Goal: Task Accomplishment & Management: Manage account settings

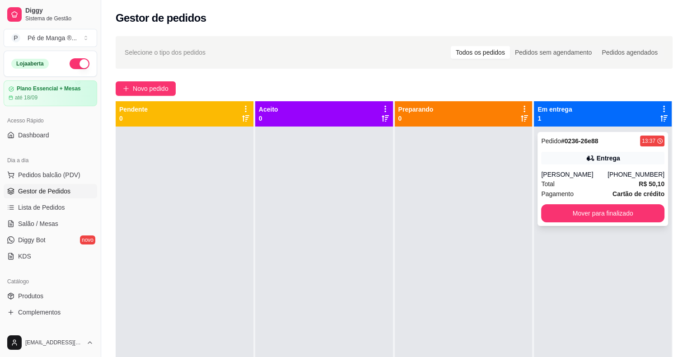
click at [608, 216] on button "Mover para finalizado" at bounding box center [602, 213] width 123 height 18
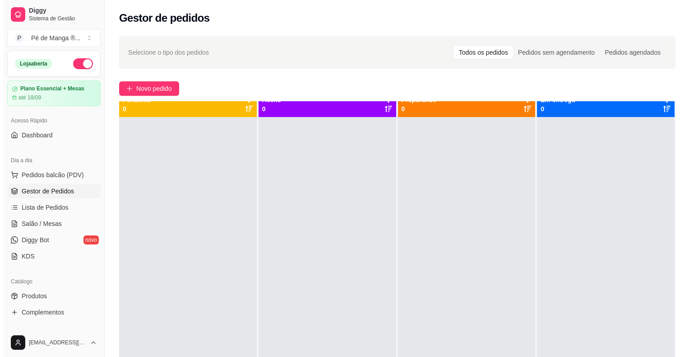
scroll to position [25, 0]
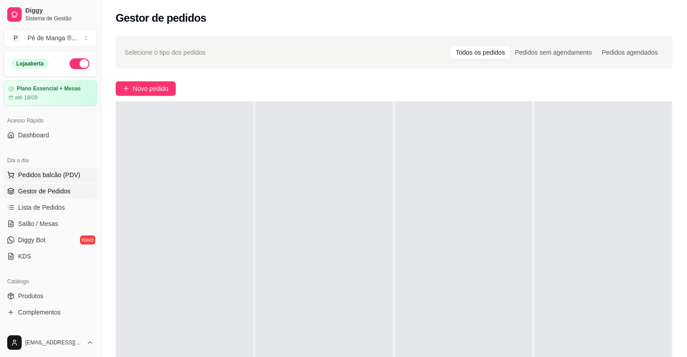
click at [51, 180] on button "Pedidos balcão (PDV)" at bounding box center [50, 174] width 93 height 14
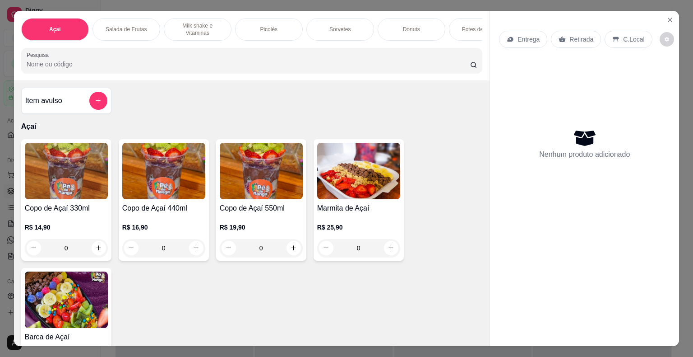
click at [339, 27] on p "Sorvetes" at bounding box center [339, 29] width 21 height 7
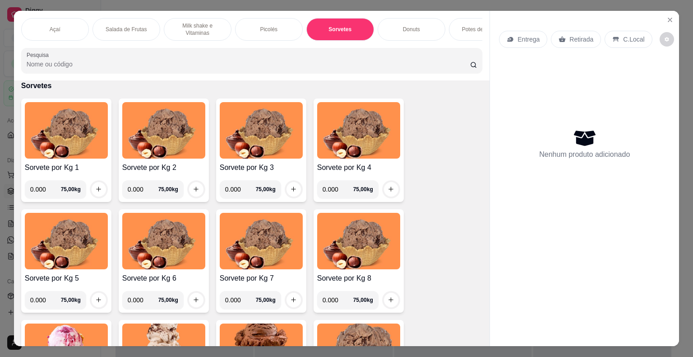
scroll to position [22, 0]
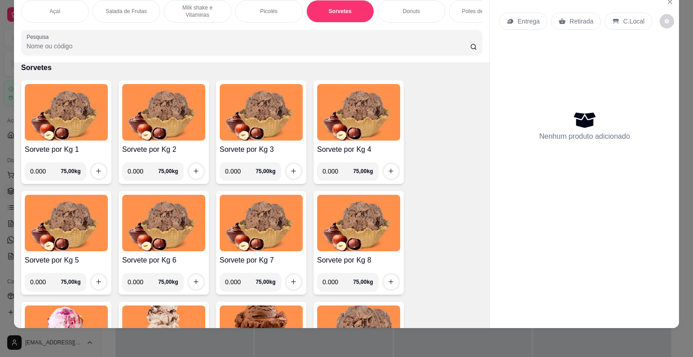
click at [38, 169] on input "0.000" at bounding box center [45, 171] width 31 height 18
click at [43, 170] on input "0.000" at bounding box center [45, 171] width 31 height 18
type input "0.572"
click at [95, 169] on icon "increase-product-quantity" at bounding box center [98, 170] width 7 height 7
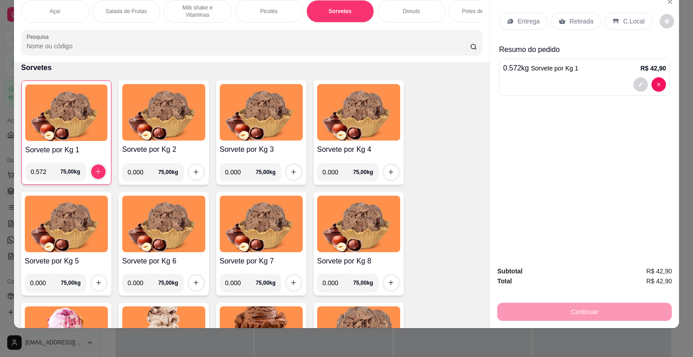
click at [593, 303] on div "Continuar" at bounding box center [584, 310] width 175 height 20
click at [592, 303] on div "Continuar" at bounding box center [584, 310] width 175 height 20
click at [593, 302] on div "Continuar" at bounding box center [584, 310] width 175 height 20
click at [580, 302] on div "Continuar" at bounding box center [584, 310] width 175 height 20
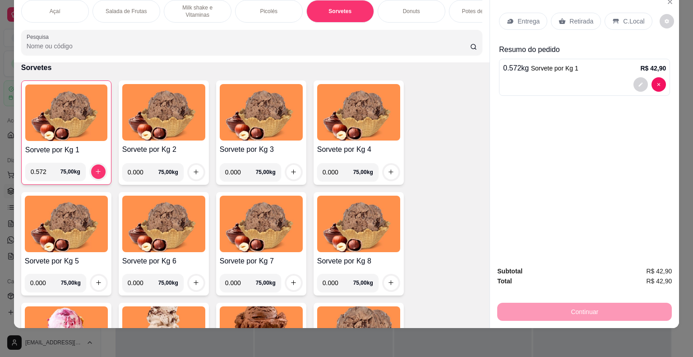
click at [580, 301] on div "Continuar" at bounding box center [584, 310] width 175 height 20
click at [556, 307] on div "Continuar" at bounding box center [584, 310] width 175 height 20
click at [554, 307] on div "Continuar" at bounding box center [584, 310] width 175 height 20
click at [549, 300] on div "Continuar" at bounding box center [584, 310] width 175 height 20
click at [629, 18] on p "C.Local" at bounding box center [633, 21] width 21 height 9
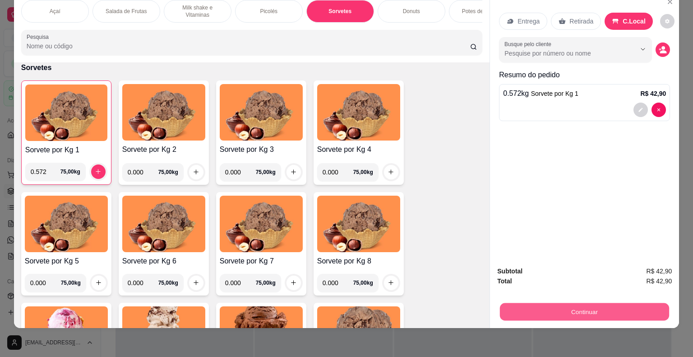
click at [567, 303] on button "Continuar" at bounding box center [584, 312] width 169 height 18
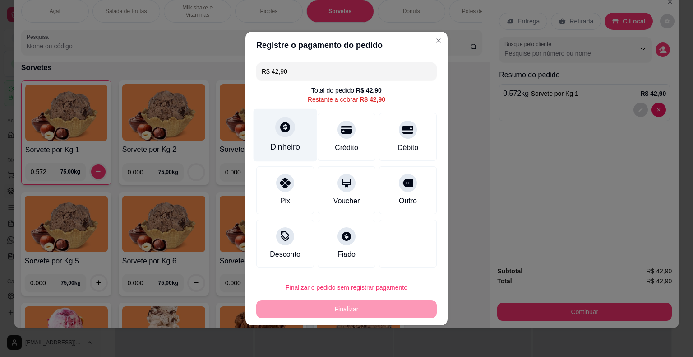
click at [294, 140] on div "Dinheiro" at bounding box center [286, 135] width 64 height 53
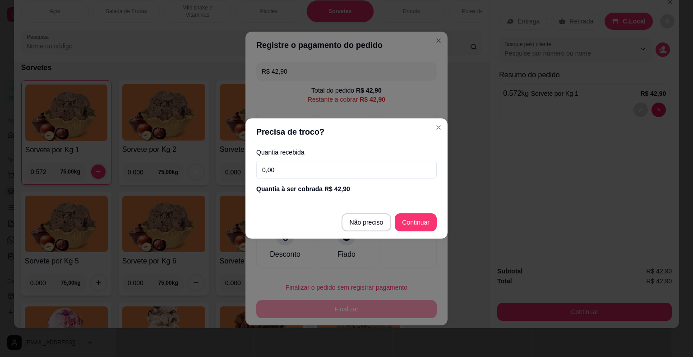
click at [327, 172] on input "0,00" at bounding box center [346, 170] width 181 height 18
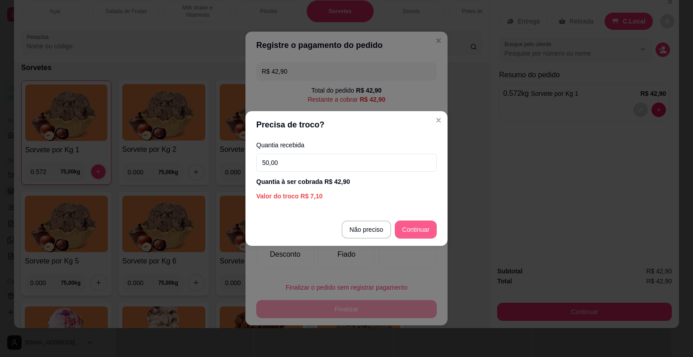
type input "50,00"
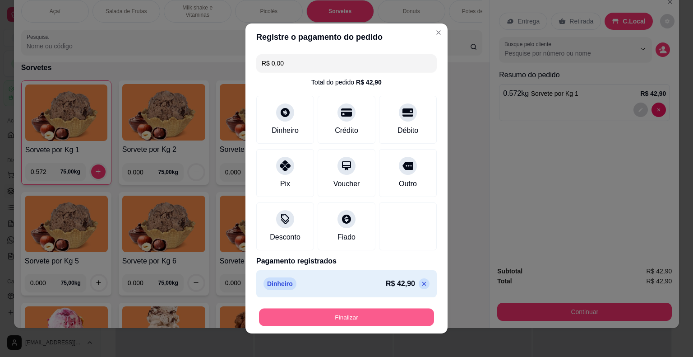
click at [359, 322] on button "Finalizar" at bounding box center [346, 317] width 175 height 18
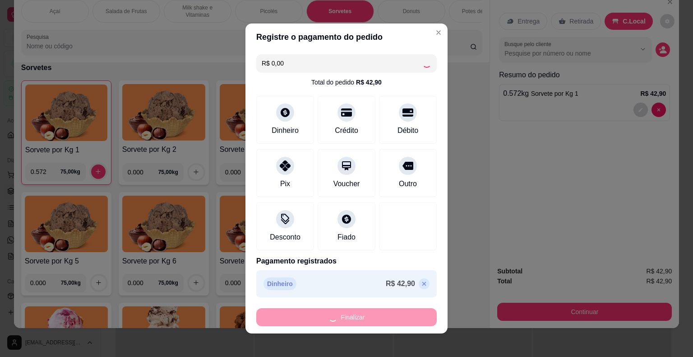
type input "-R$ 42,90"
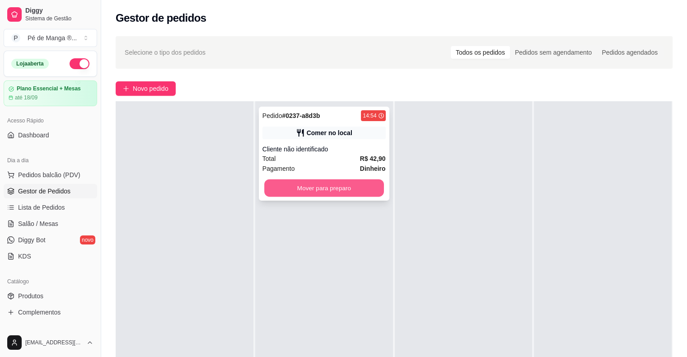
click at [326, 192] on button "Mover para preparo" at bounding box center [324, 188] width 120 height 18
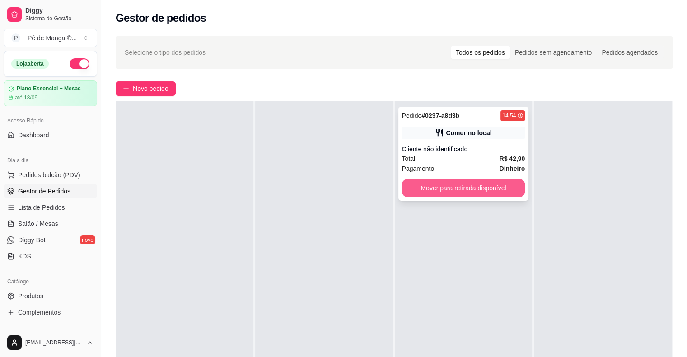
click at [485, 190] on button "Mover para retirada disponível" at bounding box center [463, 188] width 123 height 18
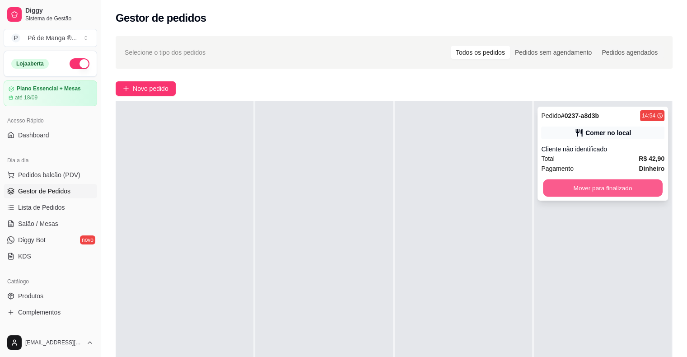
click at [599, 194] on button "Mover para finalizado" at bounding box center [603, 188] width 120 height 18
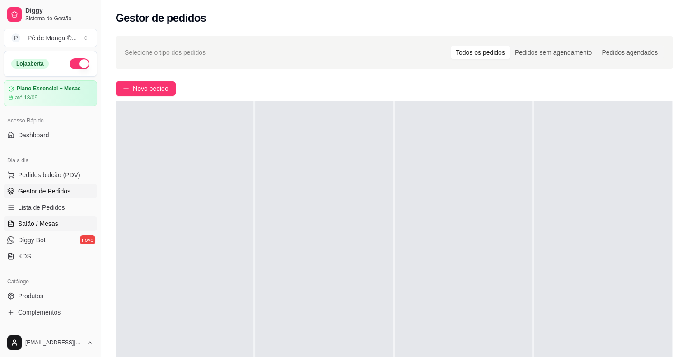
click at [43, 225] on span "Salão / Mesas" at bounding box center [38, 223] width 40 height 9
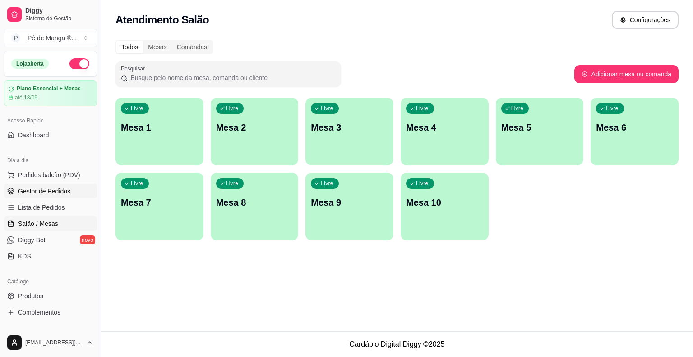
click at [56, 193] on span "Gestor de Pedidos" at bounding box center [44, 190] width 52 height 9
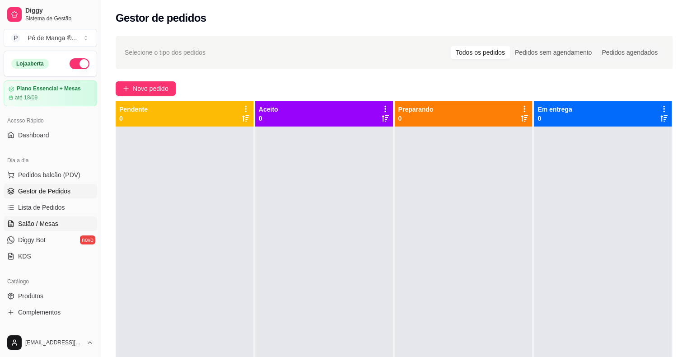
click at [49, 220] on span "Salão / Mesas" at bounding box center [38, 223] width 40 height 9
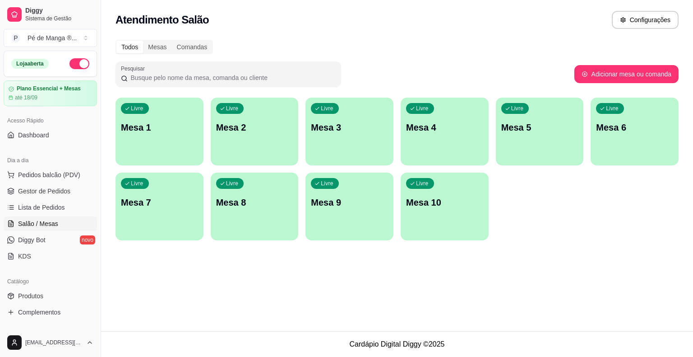
click at [181, 143] on div "Livre Mesa 1" at bounding box center [160, 125] width 88 height 57
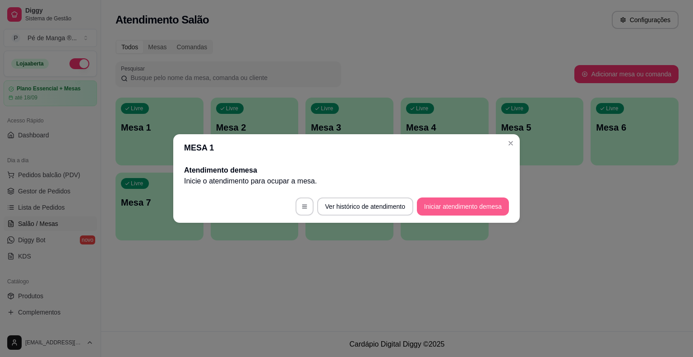
click at [455, 204] on button "Iniciar atendimento de mesa" at bounding box center [463, 206] width 92 height 18
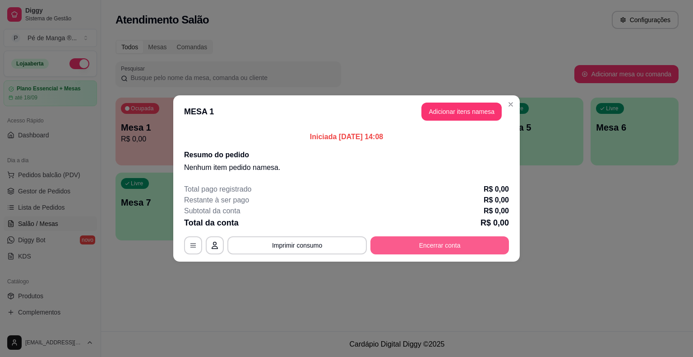
click at [444, 252] on button "Encerrar conta" at bounding box center [440, 245] width 139 height 18
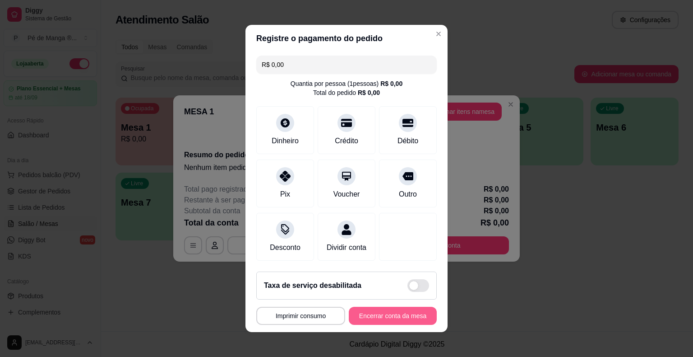
click at [387, 311] on button "Encerrar conta da mesa" at bounding box center [393, 315] width 88 height 18
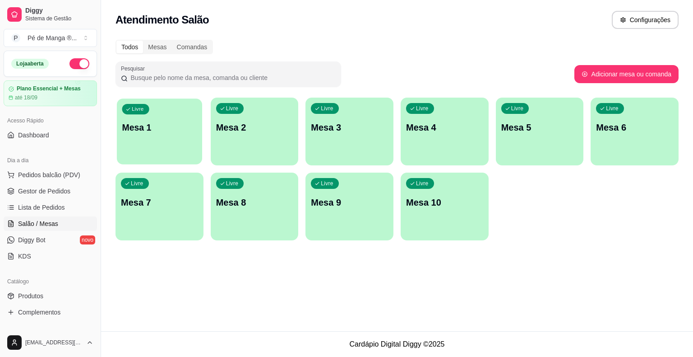
click at [172, 126] on p "Mesa 1" at bounding box center [159, 127] width 75 height 12
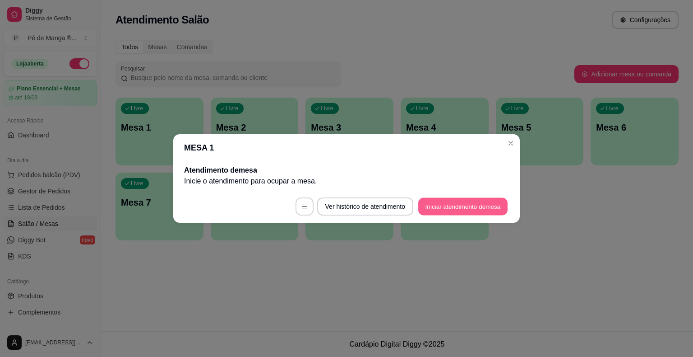
click at [455, 205] on button "Iniciar atendimento de mesa" at bounding box center [462, 207] width 89 height 18
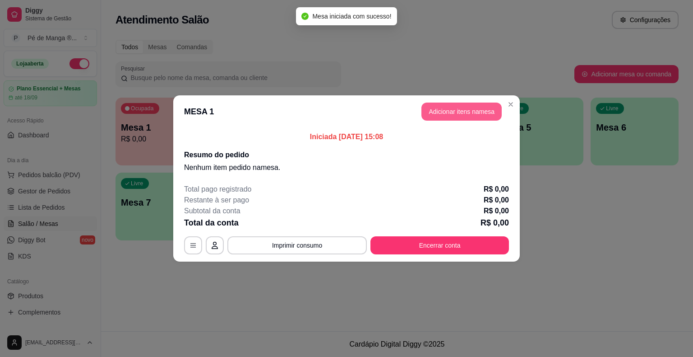
click at [484, 107] on button "Adicionar itens na mesa" at bounding box center [462, 111] width 80 height 18
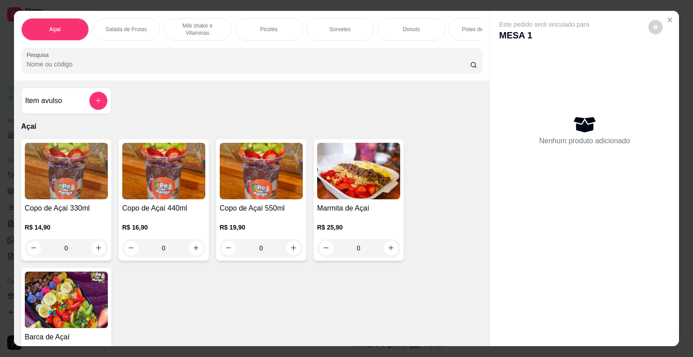
click at [262, 32] on div "Picolés" at bounding box center [269, 29] width 68 height 23
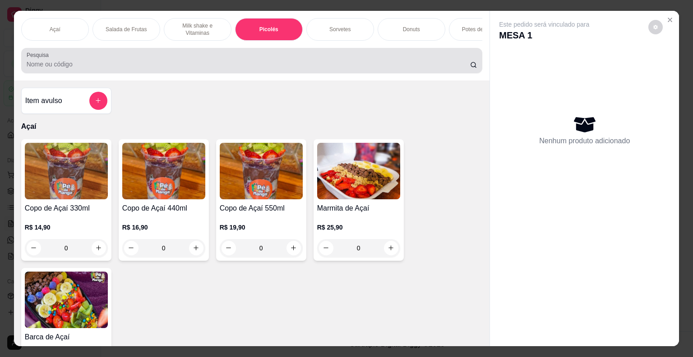
scroll to position [22, 0]
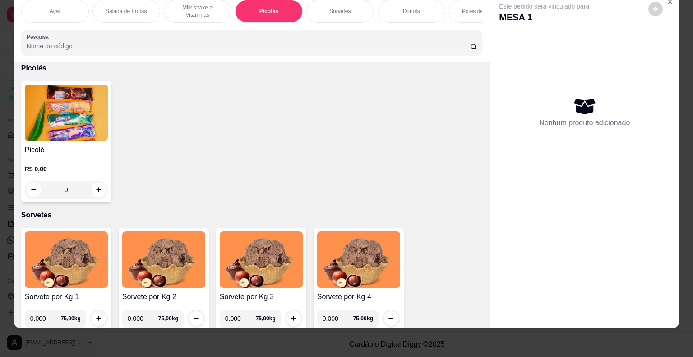
click at [95, 186] on div "0" at bounding box center [66, 190] width 83 height 18
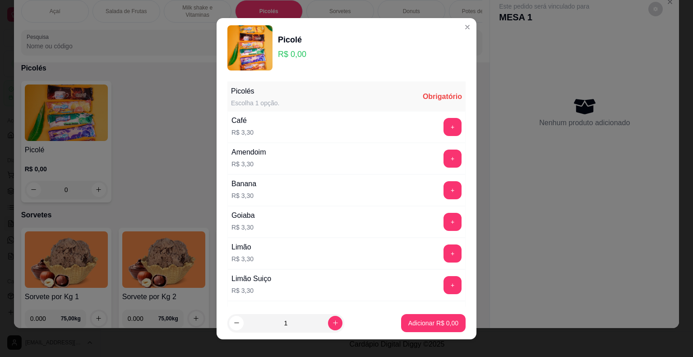
click at [444, 135] on button "+" at bounding box center [453, 127] width 18 height 18
click at [437, 324] on p "Adicionar R$ 9,90" at bounding box center [433, 322] width 49 height 9
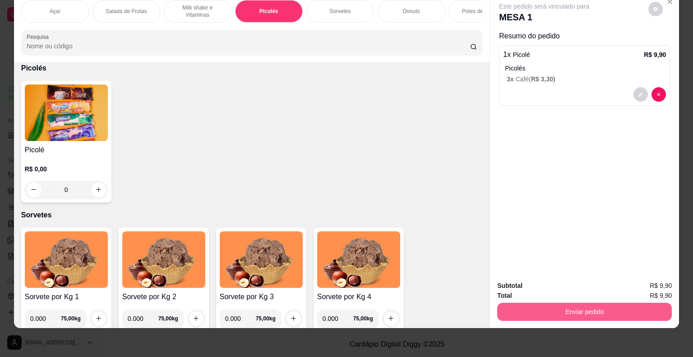
click at [579, 304] on button "Enviar pedido" at bounding box center [584, 311] width 175 height 18
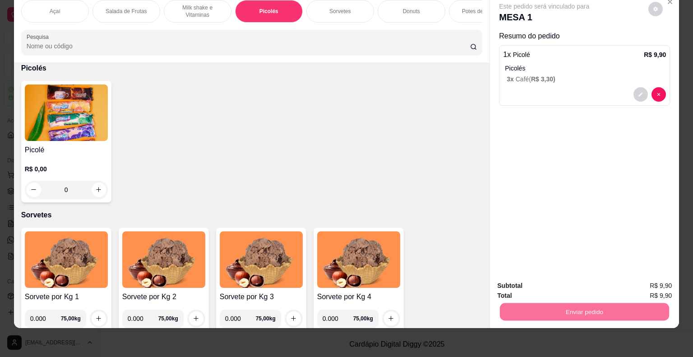
click at [575, 280] on button "Não registrar e enviar pedido" at bounding box center [554, 282] width 91 height 17
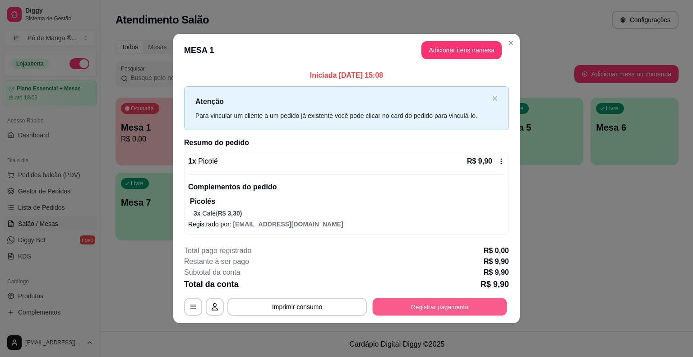
click at [448, 306] on button "Registrar pagamento" at bounding box center [440, 307] width 135 height 18
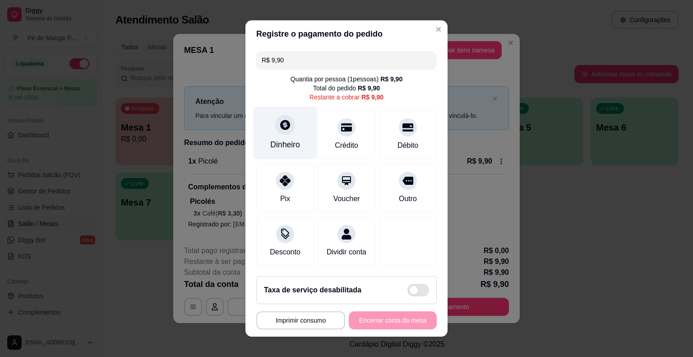
click at [264, 138] on div "Dinheiro" at bounding box center [286, 133] width 64 height 53
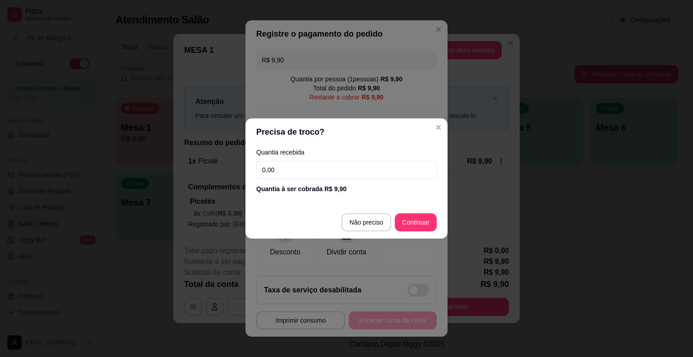
click at [322, 169] on input "0,00" at bounding box center [346, 170] width 181 height 18
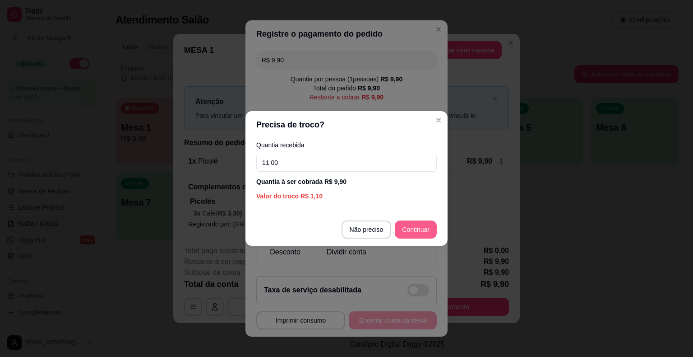
type input "11,00"
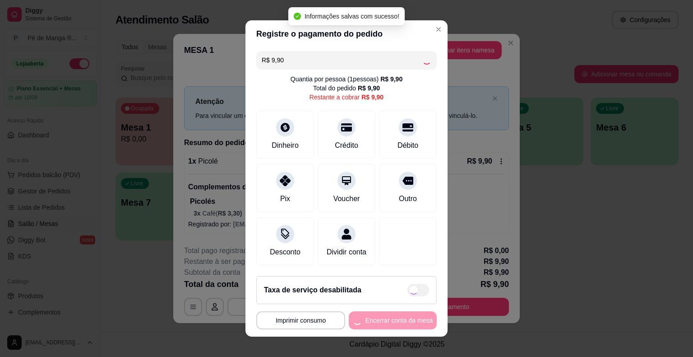
type input "R$ 0,00"
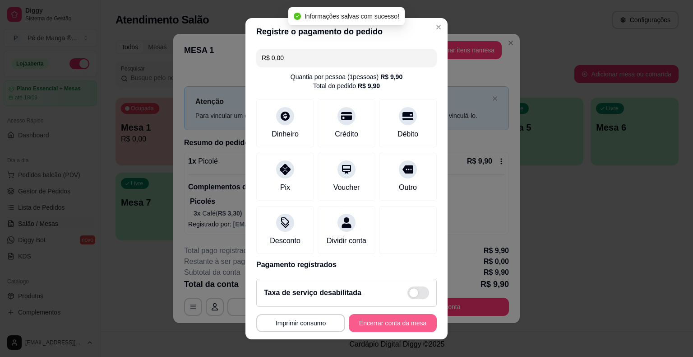
click at [384, 317] on button "Encerrar conta da mesa" at bounding box center [393, 323] width 88 height 18
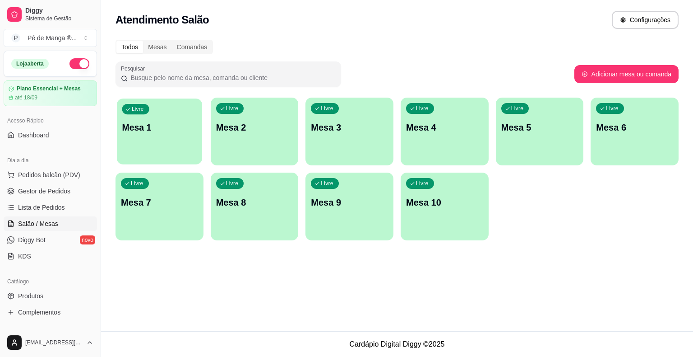
click at [145, 126] on p "Mesa 1" at bounding box center [159, 127] width 75 height 12
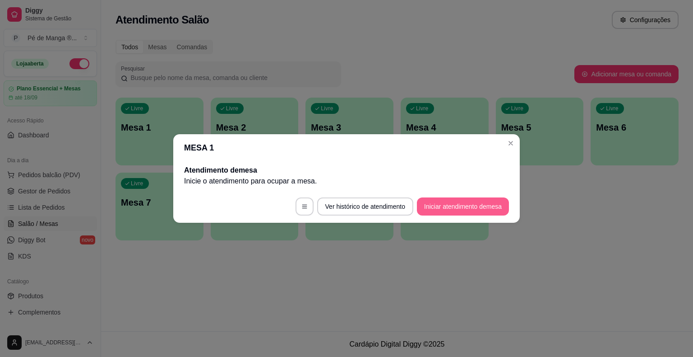
click at [481, 207] on button "Iniciar atendimento de mesa" at bounding box center [463, 206] width 92 height 18
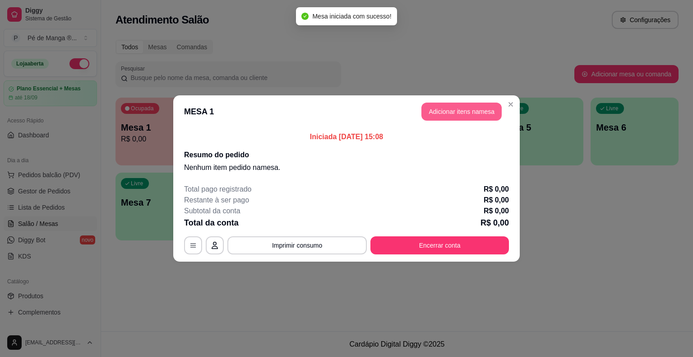
click at [473, 113] on button "Adicionar itens na mesa" at bounding box center [462, 111] width 80 height 18
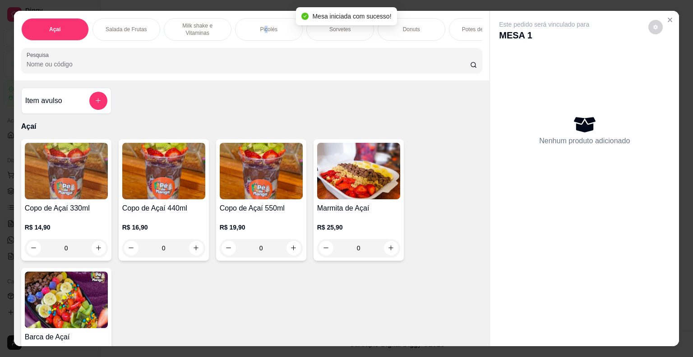
drag, startPoint x: 263, startPoint y: 28, endPoint x: 255, endPoint y: 59, distance: 31.6
click at [259, 35] on div "Picolés" at bounding box center [269, 29] width 68 height 23
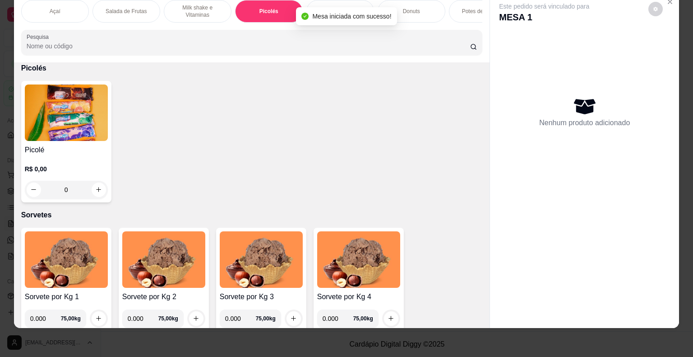
click at [99, 192] on div "0" at bounding box center [66, 190] width 83 height 18
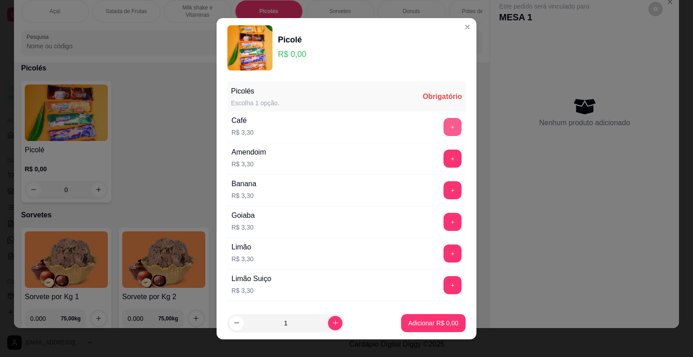
click at [444, 128] on button "+" at bounding box center [453, 127] width 18 height 18
click at [427, 320] on button "Adicionar R$ 13,20" at bounding box center [432, 323] width 68 height 18
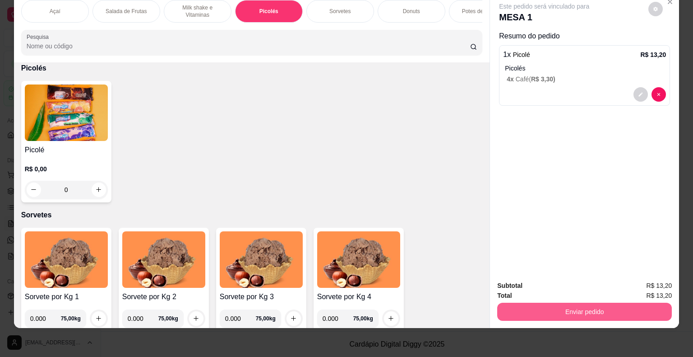
click at [595, 306] on button "Enviar pedido" at bounding box center [584, 311] width 175 height 18
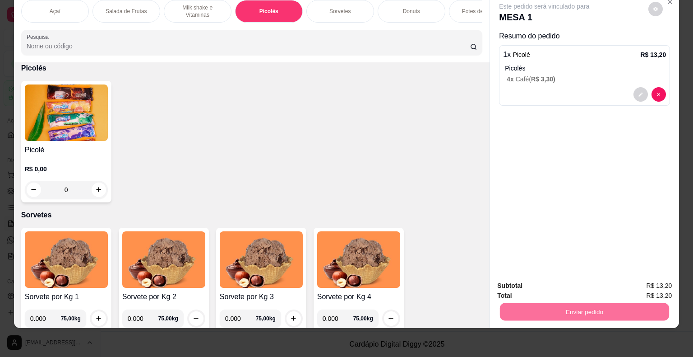
click at [572, 284] on button "Não registrar e enviar pedido" at bounding box center [555, 282] width 94 height 17
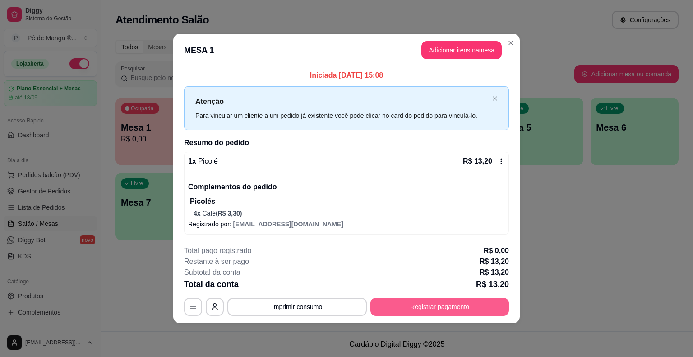
click at [463, 313] on button "Registrar pagamento" at bounding box center [440, 306] width 139 height 18
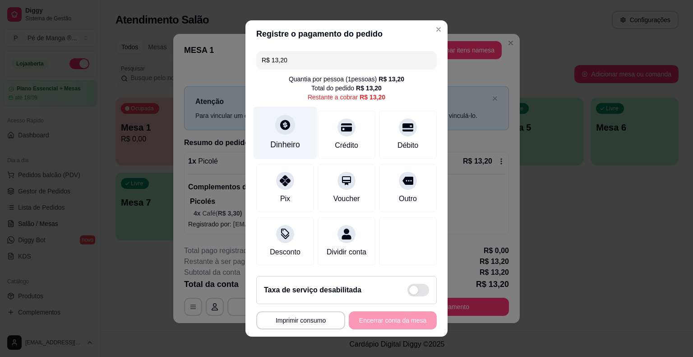
drag, startPoint x: 281, startPoint y: 129, endPoint x: 284, endPoint y: 139, distance: 10.7
click at [284, 139] on div "Dinheiro" at bounding box center [286, 133] width 64 height 53
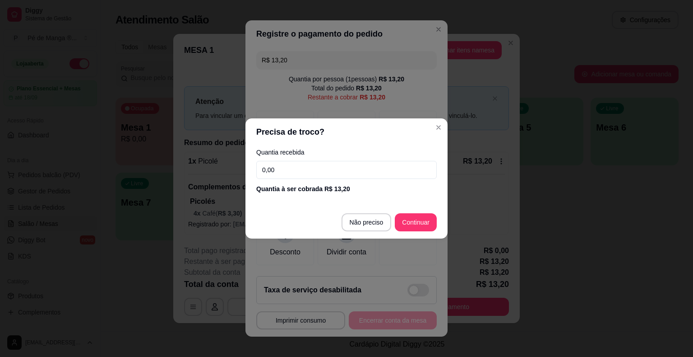
drag, startPoint x: 335, startPoint y: 173, endPoint x: 329, endPoint y: 167, distance: 8.9
click at [332, 172] on input "0,00" at bounding box center [346, 170] width 181 height 18
type input "13,20"
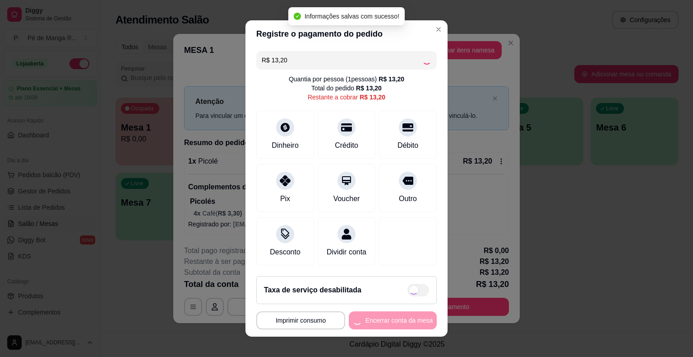
type input "R$ 0,00"
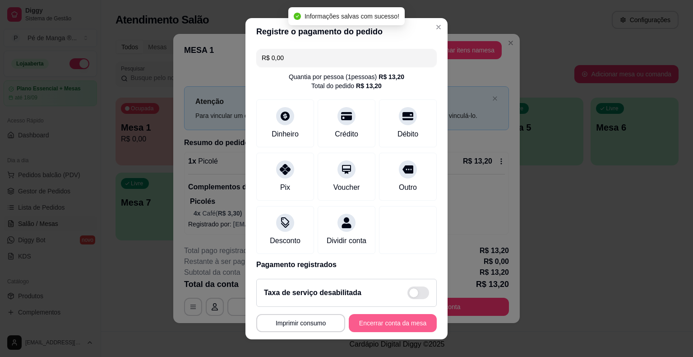
click at [396, 322] on button "Encerrar conta da mesa" at bounding box center [393, 323] width 88 height 18
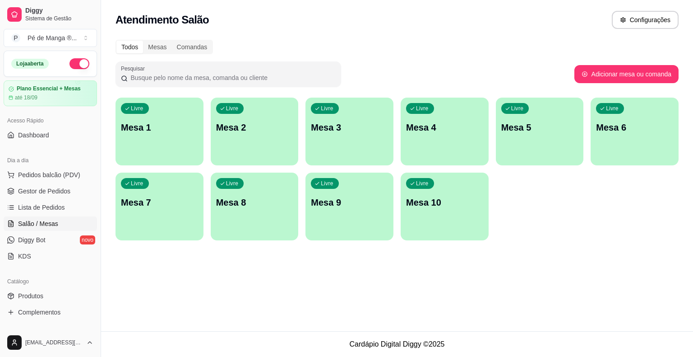
click at [158, 138] on div "Livre Mesa 1" at bounding box center [160, 125] width 88 height 57
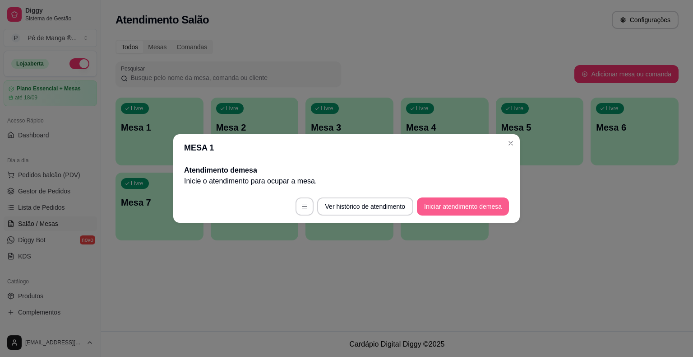
click at [468, 203] on button "Iniciar atendimento de mesa" at bounding box center [463, 206] width 92 height 18
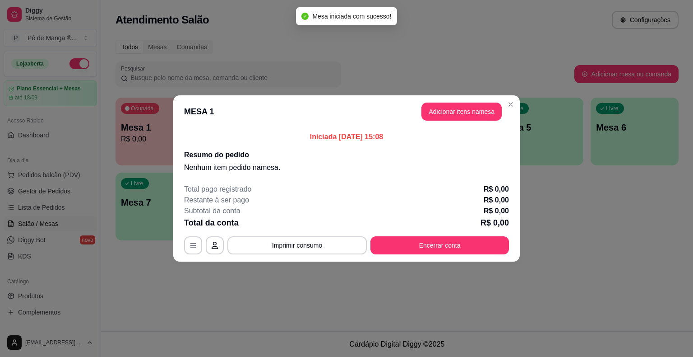
click at [480, 121] on header "MESA 1 Adicionar itens na mesa" at bounding box center [346, 111] width 347 height 32
click at [477, 113] on button "Adicionar itens na mesa" at bounding box center [462, 111] width 80 height 18
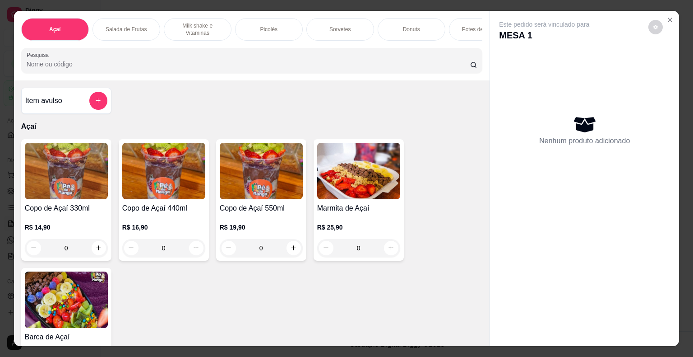
click at [264, 27] on p "Picolés" at bounding box center [269, 29] width 18 height 7
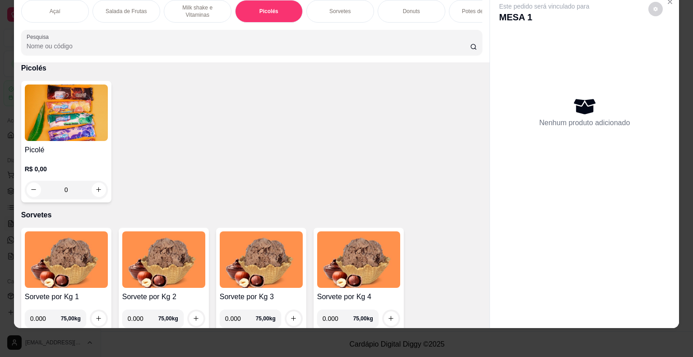
click at [99, 186] on div "0" at bounding box center [66, 190] width 83 height 18
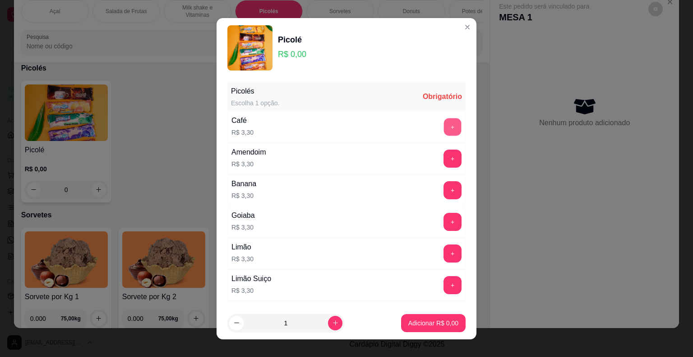
click at [444, 124] on button "+" at bounding box center [453, 127] width 18 height 18
click at [444, 125] on button "+" at bounding box center [453, 127] width 18 height 18
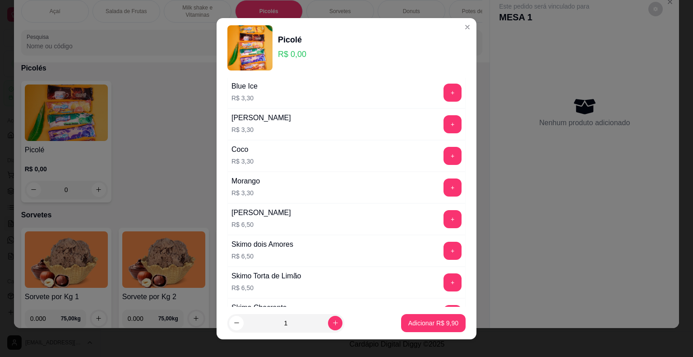
scroll to position [406, 0]
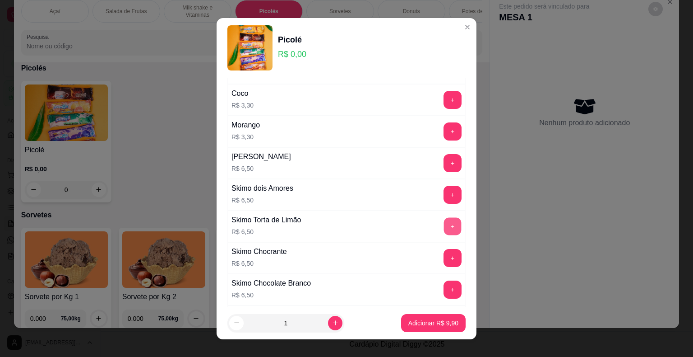
click at [444, 221] on button "+" at bounding box center [453, 226] width 18 height 18
click at [444, 222] on button "+" at bounding box center [453, 226] width 18 height 18
click at [444, 223] on button "+" at bounding box center [453, 226] width 18 height 18
click at [416, 324] on p "Adicionar R$ 29,40" at bounding box center [432, 322] width 54 height 9
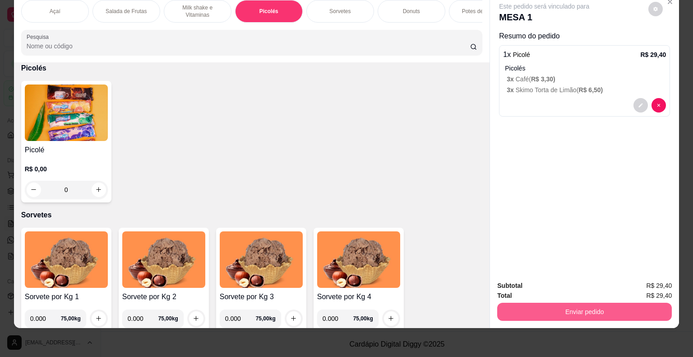
click at [602, 302] on button "Enviar pedido" at bounding box center [584, 311] width 175 height 18
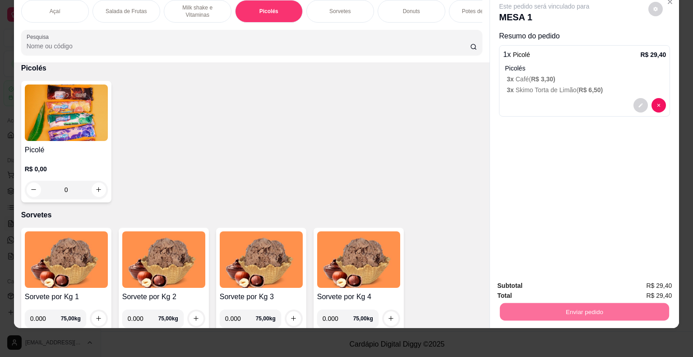
click at [550, 288] on button "Não registrar e enviar pedido" at bounding box center [555, 282] width 94 height 17
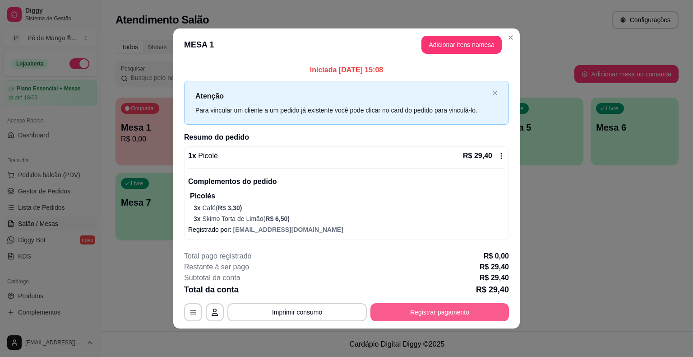
click at [450, 311] on button "Registrar pagamento" at bounding box center [440, 312] width 139 height 18
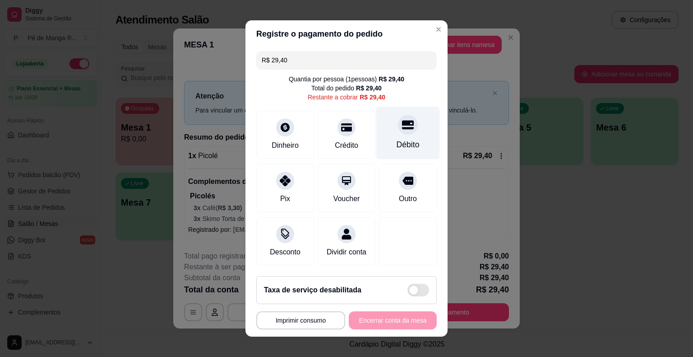
click at [397, 143] on div "Débito" at bounding box center [408, 145] width 23 height 12
type input "R$ 0,00"
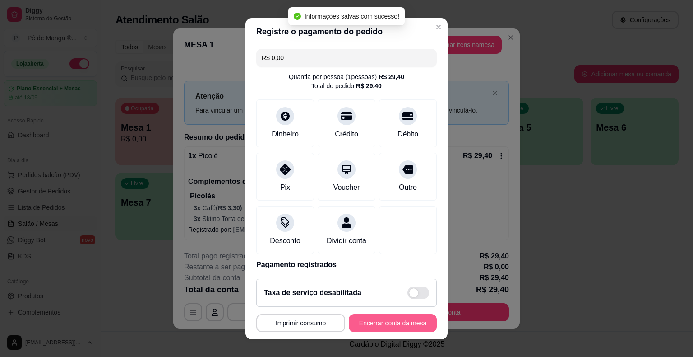
click at [405, 329] on button "Encerrar conta da mesa" at bounding box center [393, 323] width 88 height 18
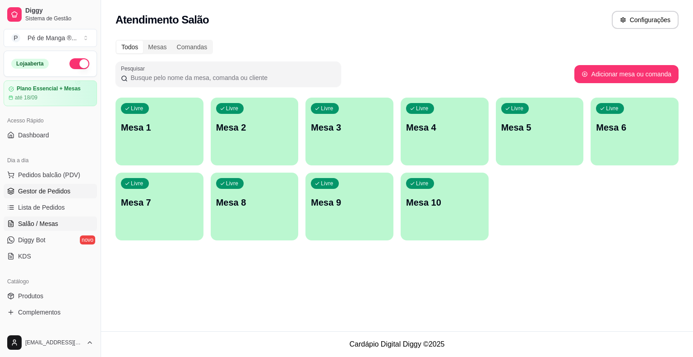
click at [37, 194] on span "Gestor de Pedidos" at bounding box center [44, 190] width 52 height 9
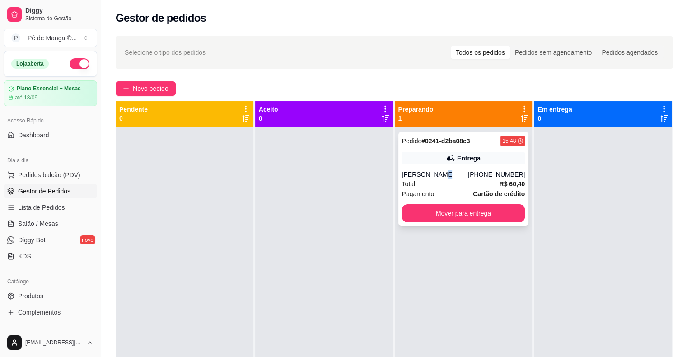
click at [430, 166] on div "Pedido # 0241-d2ba08c3 15:48 Entrega [PERSON_NAME] [PHONE_NUMBER] Total R$ 60,4…" at bounding box center [463, 179] width 130 height 94
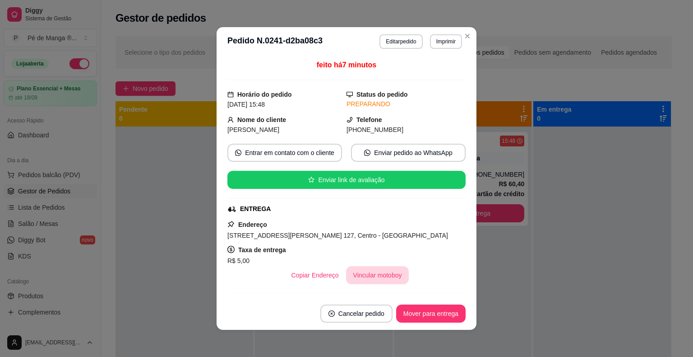
click at [368, 274] on button "Vincular motoboy" at bounding box center [377, 275] width 63 height 18
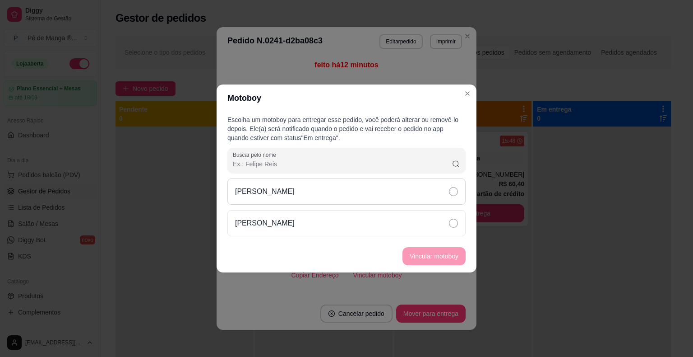
click at [353, 190] on div "[PERSON_NAME]" at bounding box center [346, 191] width 238 height 26
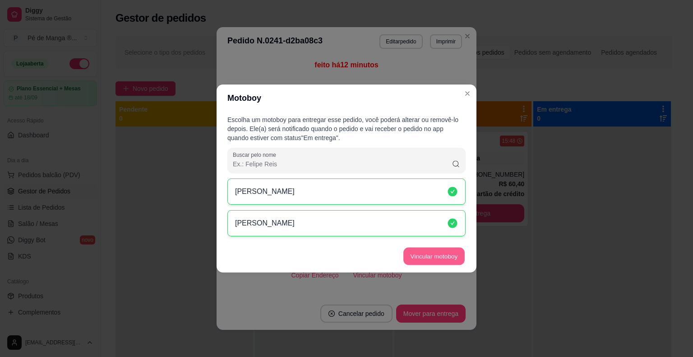
click at [451, 262] on button "Vincular motoboy" at bounding box center [434, 256] width 61 height 18
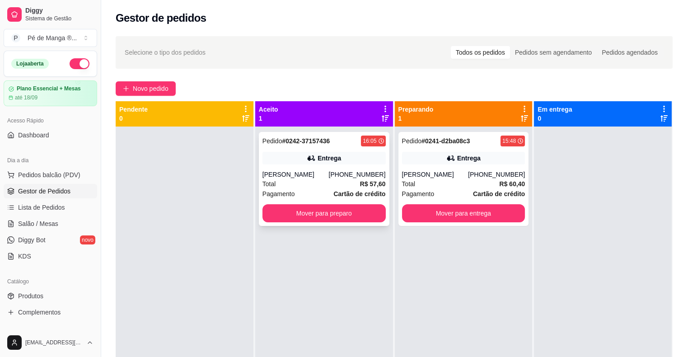
click at [339, 187] on div "Pedido # 0242-37157436 16:05 [PERSON_NAME] [PHONE_NUMBER] Total R$ 57,60 Pagame…" at bounding box center [324, 179] width 130 height 94
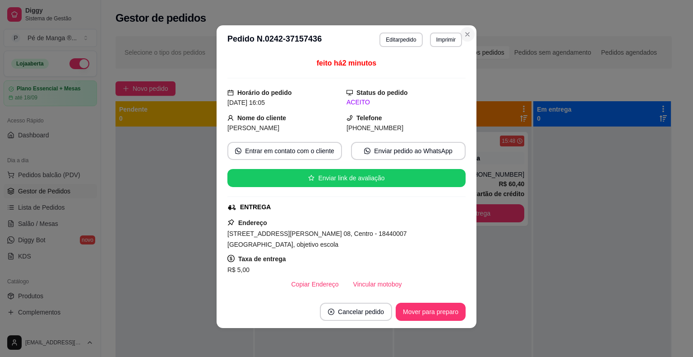
click at [462, 27] on section "**********" at bounding box center [347, 176] width 260 height 302
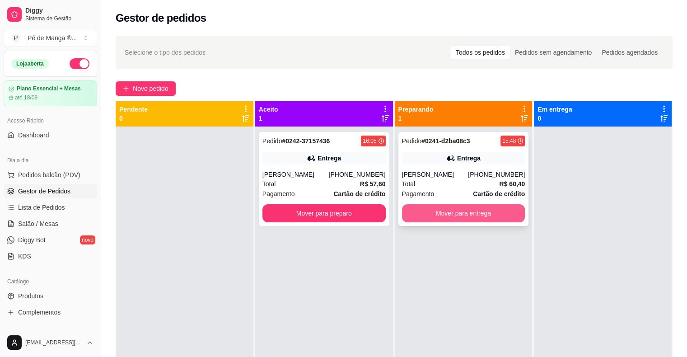
click at [481, 215] on button "Mover para entrega" at bounding box center [463, 213] width 123 height 18
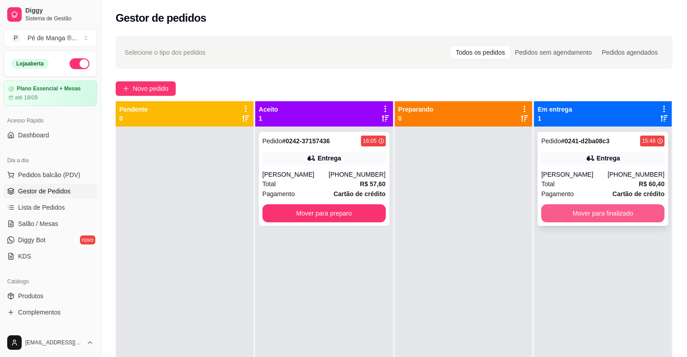
click at [589, 213] on button "Mover para finalizado" at bounding box center [602, 213] width 123 height 18
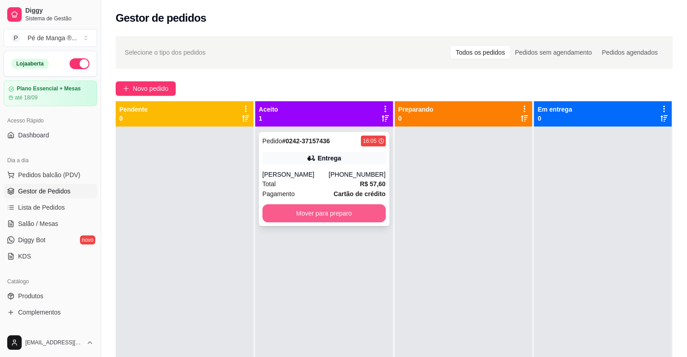
click at [366, 213] on button "Mover para preparo" at bounding box center [323, 213] width 123 height 18
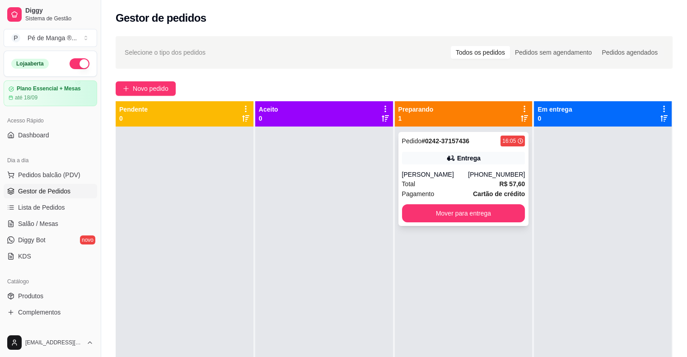
click at [472, 183] on div "Total R$ 57,60" at bounding box center [463, 184] width 123 height 10
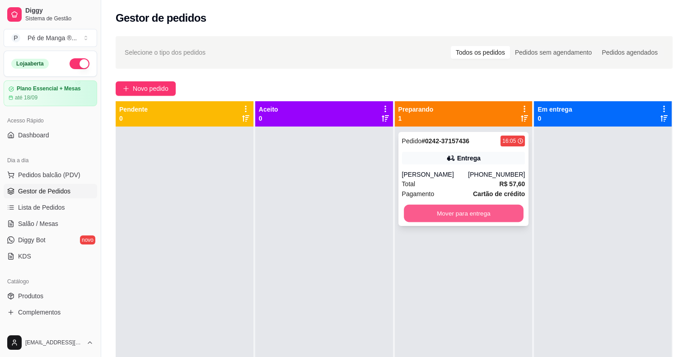
click at [491, 215] on button "Mover para entrega" at bounding box center [464, 213] width 120 height 18
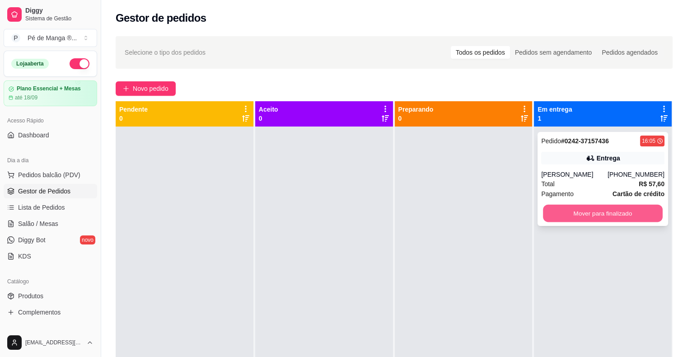
click at [602, 205] on button "Mover para finalizado" at bounding box center [603, 213] width 120 height 18
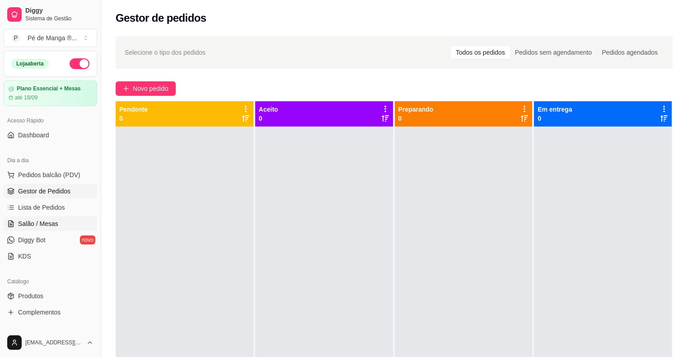
click at [38, 223] on span "Salão / Mesas" at bounding box center [38, 223] width 40 height 9
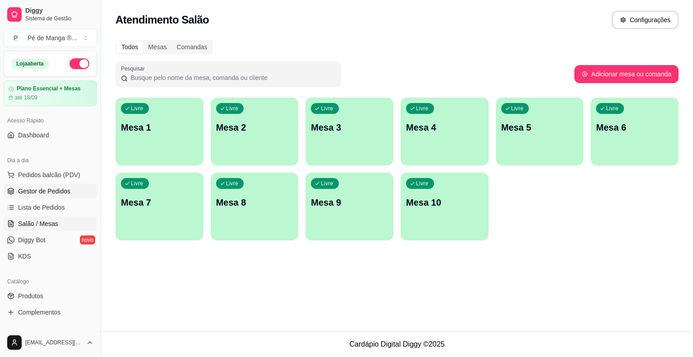
click at [52, 190] on span "Gestor de Pedidos" at bounding box center [44, 190] width 52 height 9
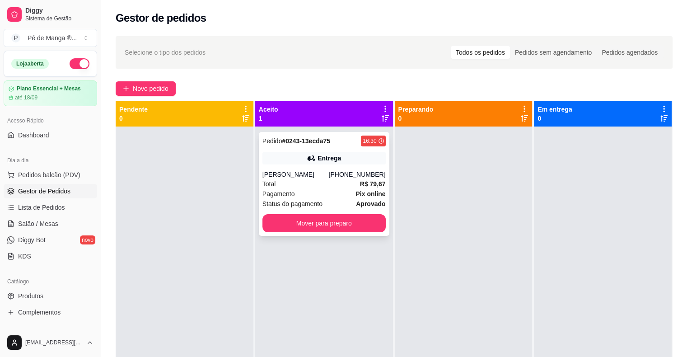
click at [307, 179] on div "Total R$ 79,67" at bounding box center [323, 184] width 123 height 10
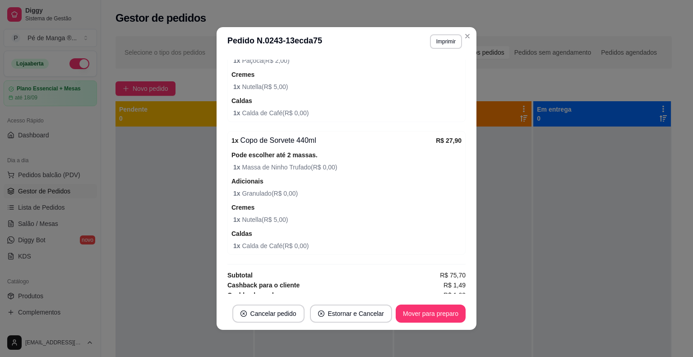
scroll to position [491, 0]
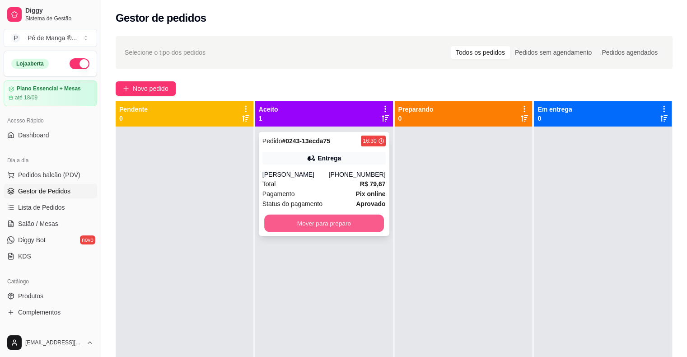
click at [348, 226] on button "Mover para preparo" at bounding box center [324, 223] width 120 height 18
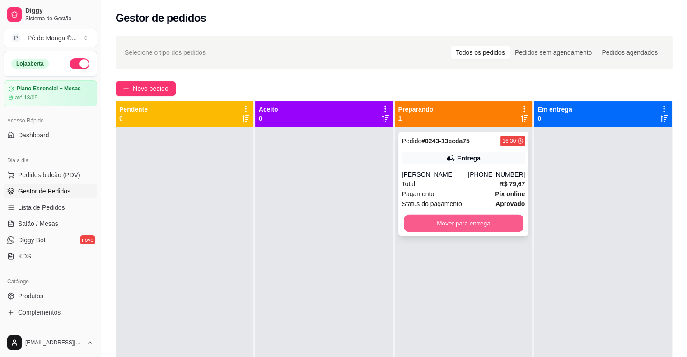
click at [475, 228] on button "Mover para entrega" at bounding box center [464, 223] width 120 height 18
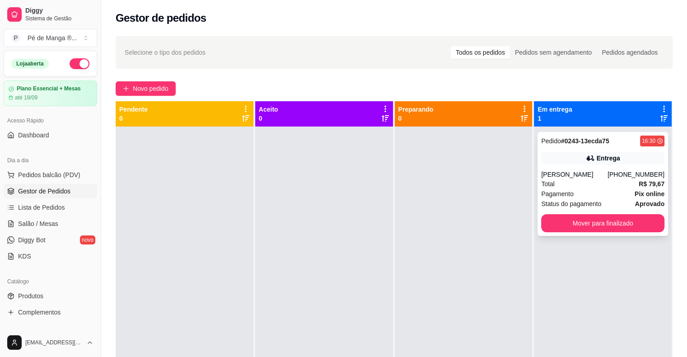
click at [589, 168] on div "Pedido # 0243-13ecda75 16:30 Entrega [PERSON_NAME] [PHONE_NUMBER] Total R$ 79,6…" at bounding box center [602, 184] width 130 height 104
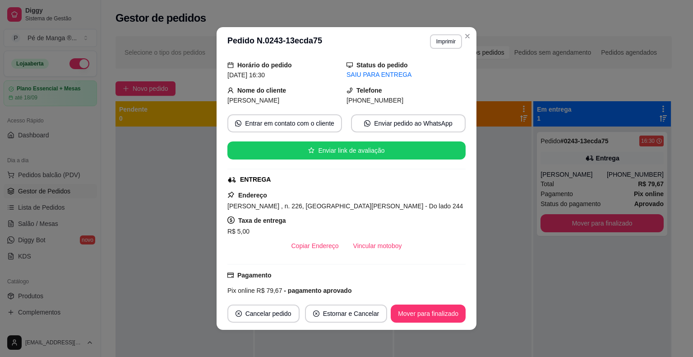
scroll to position [45, 0]
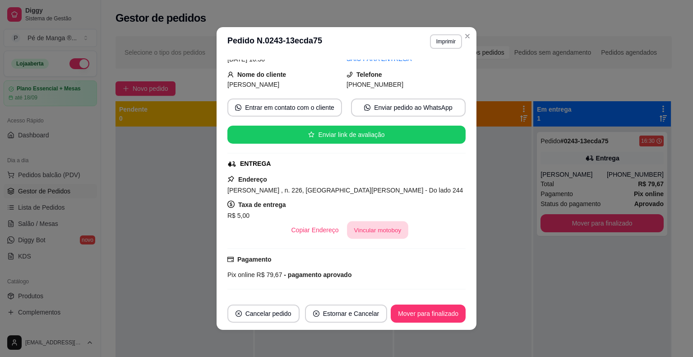
click at [381, 221] on button "Vincular motoboy" at bounding box center [377, 230] width 61 height 18
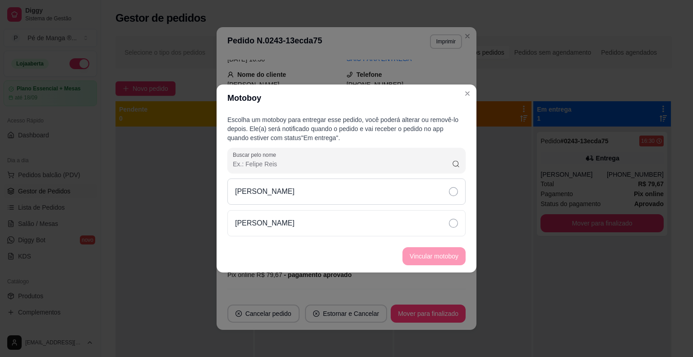
click at [291, 189] on div "[PERSON_NAME]" at bounding box center [346, 191] width 238 height 26
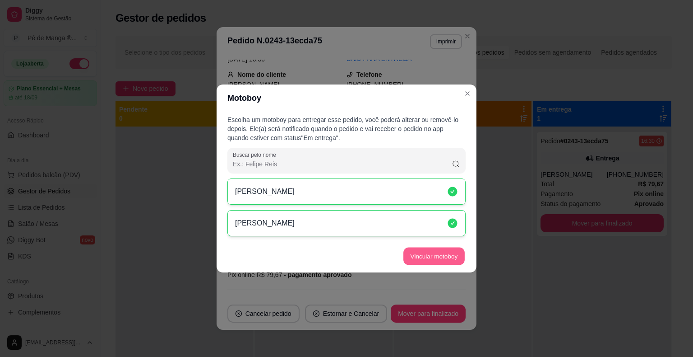
click at [435, 259] on button "Vincular motoboy" at bounding box center [434, 256] width 61 height 18
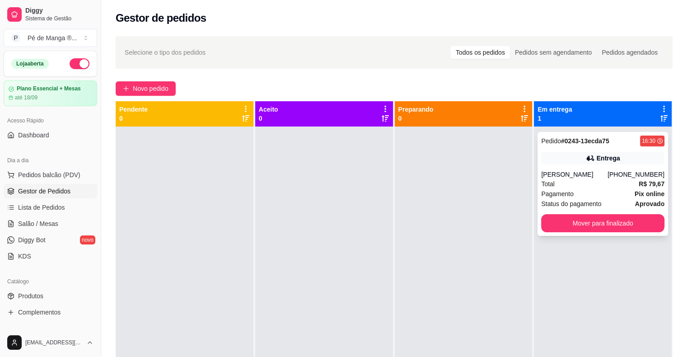
click at [576, 184] on div "Total R$ 79,67" at bounding box center [602, 184] width 123 height 10
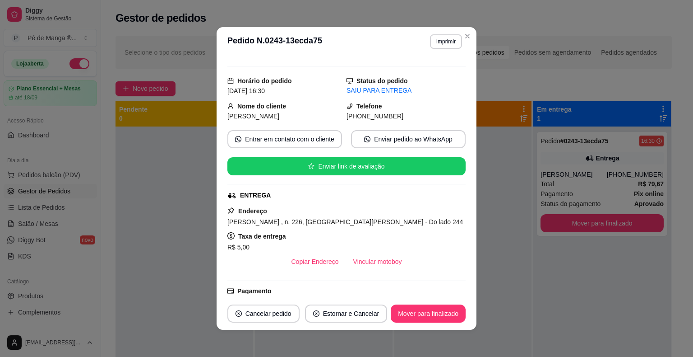
scroll to position [0, 0]
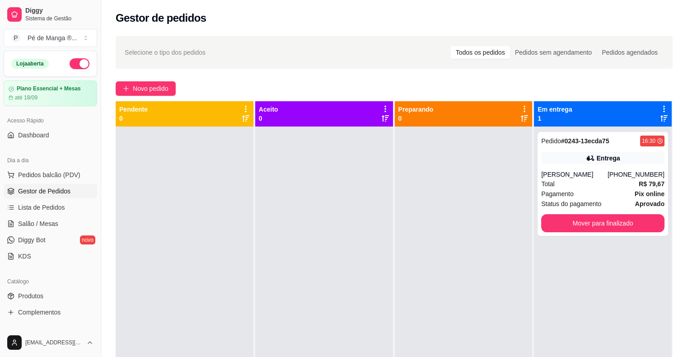
click at [659, 107] on icon at bounding box center [663, 109] width 8 height 8
click at [548, 76] on div "Selecione o tipo dos pedidos Todos os pedidos Pedidos sem agendamento Pedidos a…" at bounding box center [393, 250] width 585 height 438
click at [593, 190] on div "Pagamento Pix online" at bounding box center [602, 194] width 123 height 10
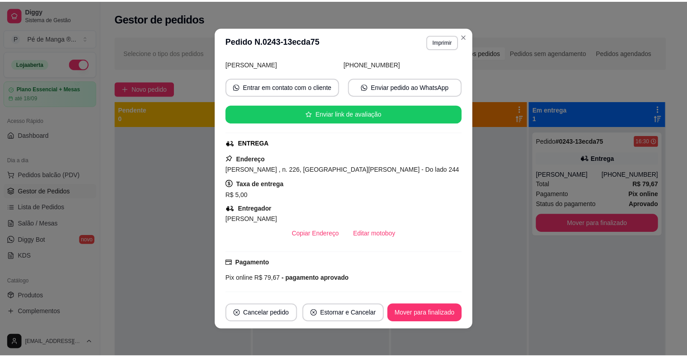
scroll to position [45, 0]
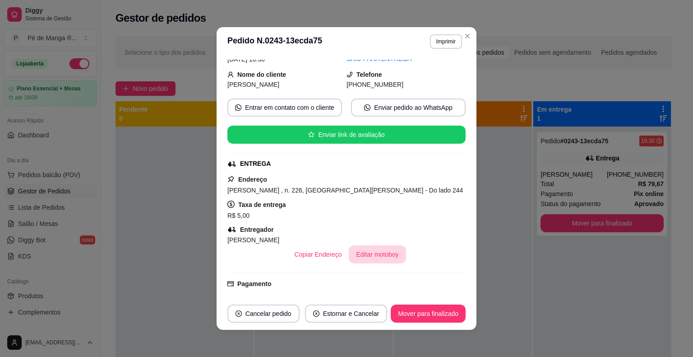
click at [370, 255] on button "Editar motoboy" at bounding box center [377, 254] width 57 height 18
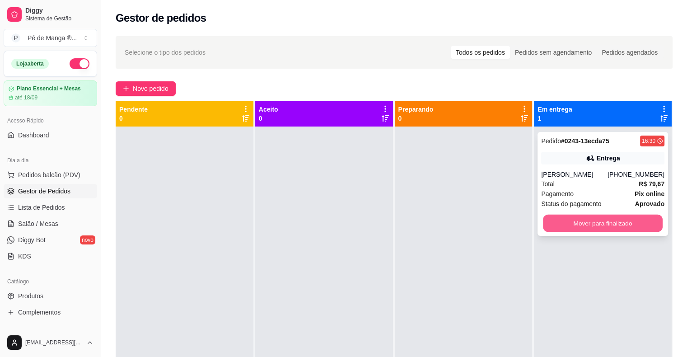
click at [612, 221] on button "Mover para finalizado" at bounding box center [603, 223] width 120 height 18
